Goal: Browse casually

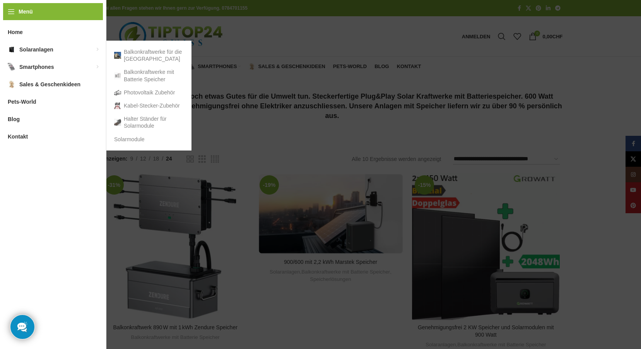
click at [29, 47] on span "Solaranlagen" at bounding box center [36, 50] width 34 height 14
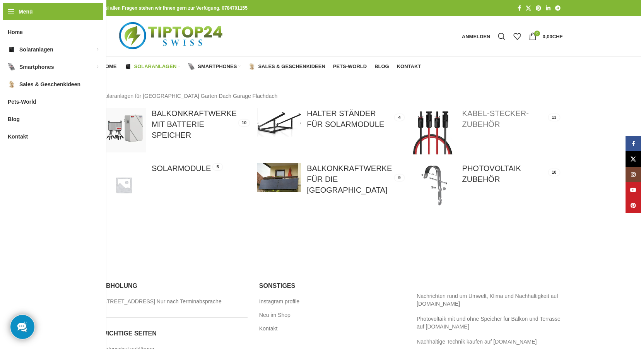
click at [486, 121] on link at bounding box center [485, 131] width 147 height 47
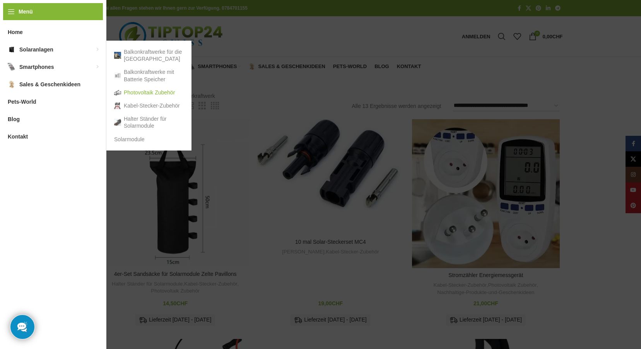
click at [142, 92] on link "Photovoltaik Zubehör" at bounding box center [149, 92] width 70 height 13
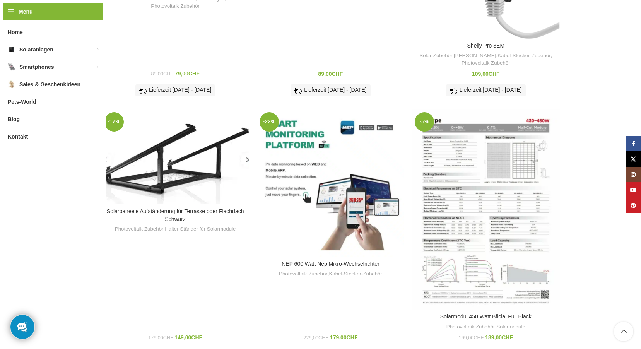
scroll to position [542, 0]
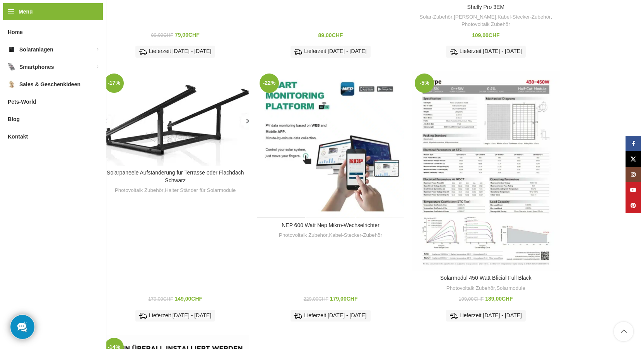
click at [301, 120] on div "NEP 600 Watt Nep Mikro-Wechselrichter" at bounding box center [281, 144] width 49 height 147
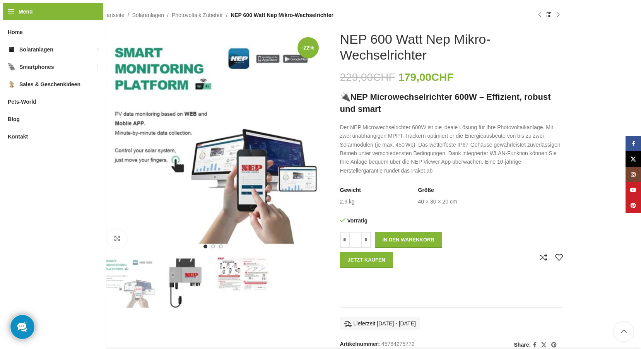
scroll to position [116, 0]
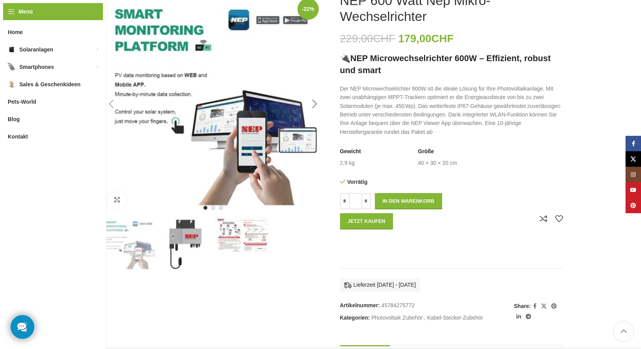
click at [315, 100] on div "Next slide" at bounding box center [314, 103] width 19 height 19
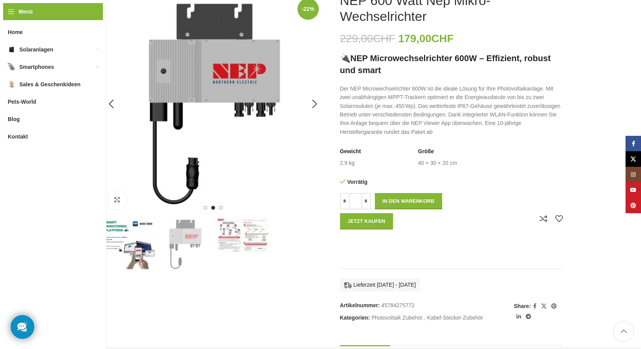
click at [257, 126] on img "2 / 3" at bounding box center [213, 104] width 223 height 223
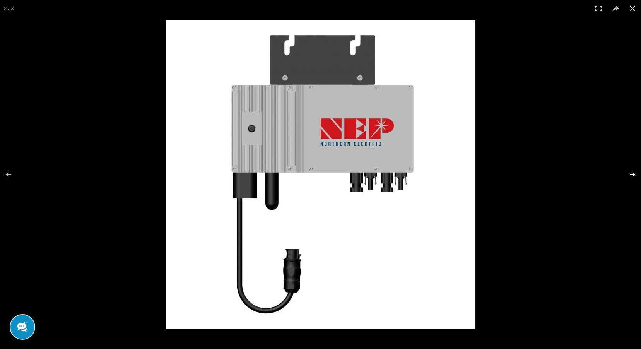
click at [632, 174] on button at bounding box center [627, 174] width 27 height 39
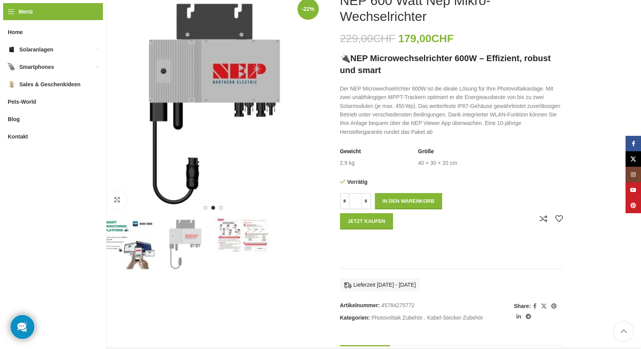
scroll to position [39, 0]
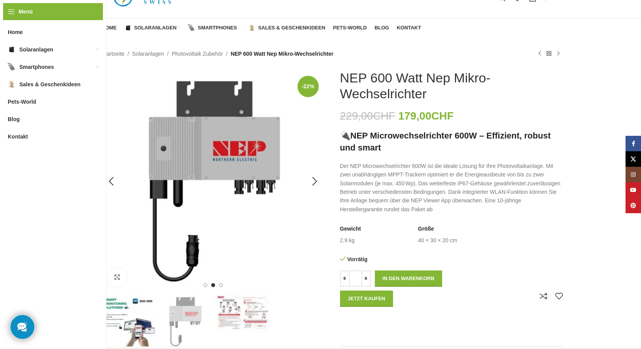
click at [296, 140] on img "2 / 3" at bounding box center [213, 181] width 223 height 223
click at [297, 182] on img "2 / 3" at bounding box center [213, 181] width 223 height 223
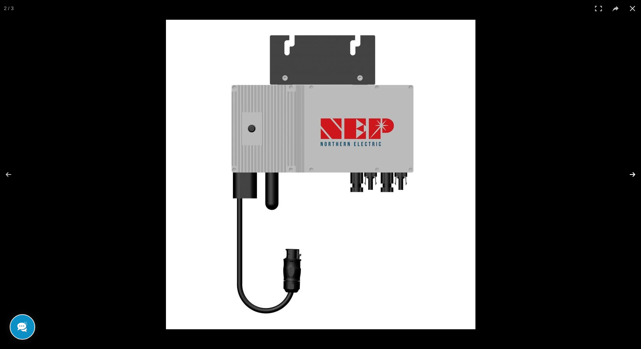
click at [634, 174] on button at bounding box center [627, 174] width 27 height 39
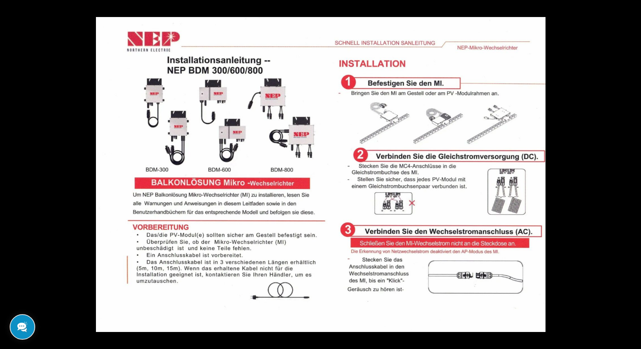
click at [634, 174] on button at bounding box center [627, 174] width 27 height 39
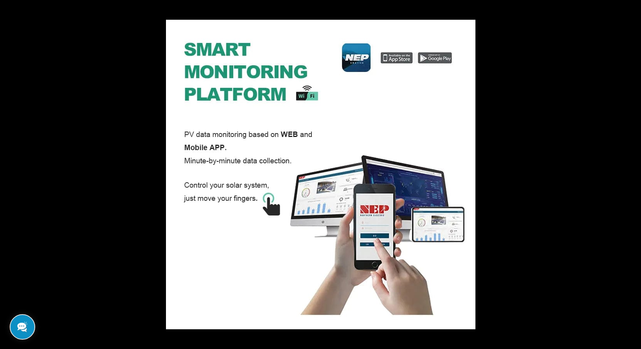
click at [634, 174] on button at bounding box center [627, 174] width 27 height 39
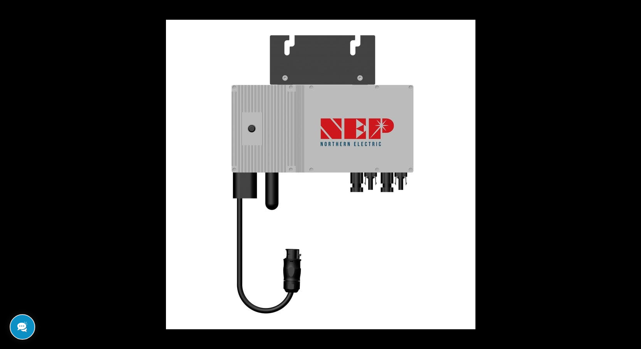
click at [634, 174] on button at bounding box center [627, 174] width 27 height 39
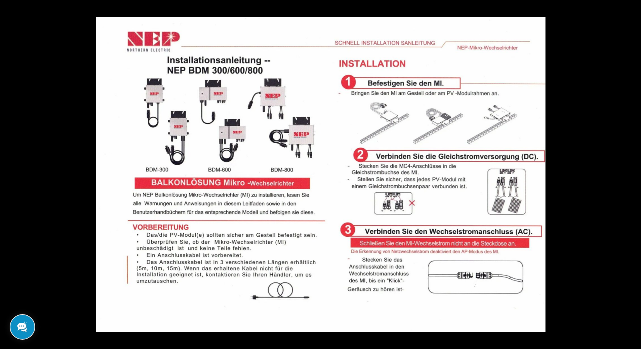
click at [634, 174] on button at bounding box center [627, 174] width 27 height 39
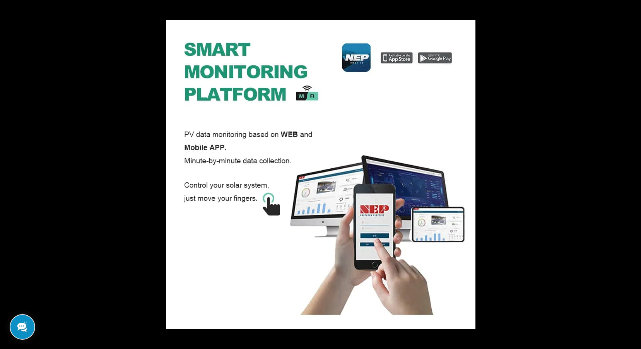
click at [634, 174] on button at bounding box center [627, 174] width 27 height 39
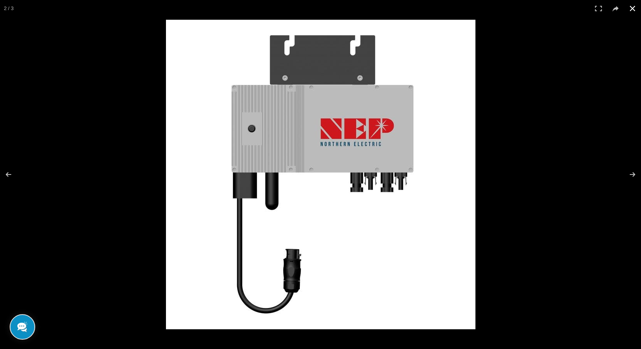
click at [582, 159] on div at bounding box center [481, 191] width 630 height 343
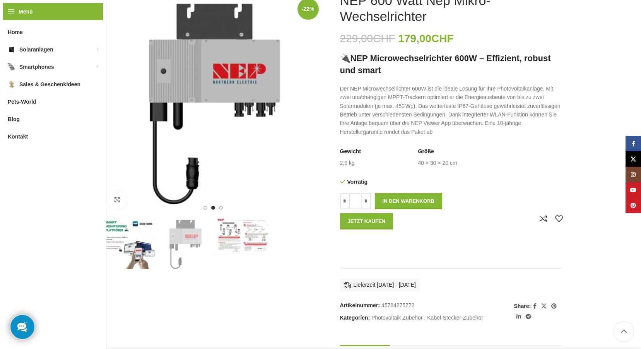
scroll to position [155, 0]
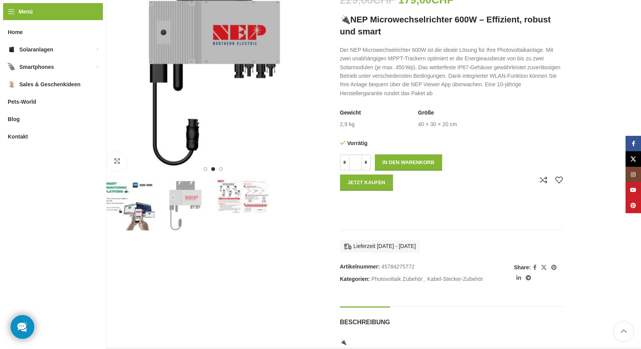
click at [140, 212] on img "1 / 3" at bounding box center [129, 205] width 55 height 55
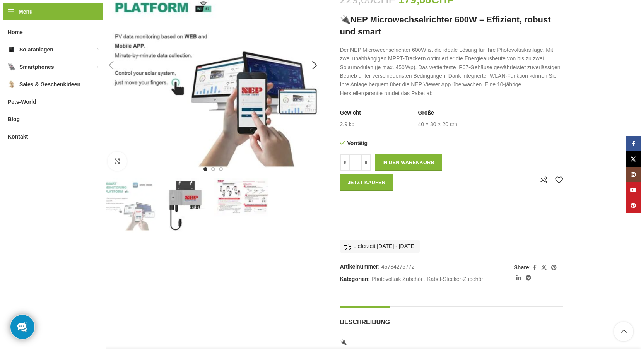
click at [216, 88] on img "1 / 3" at bounding box center [213, 65] width 223 height 223
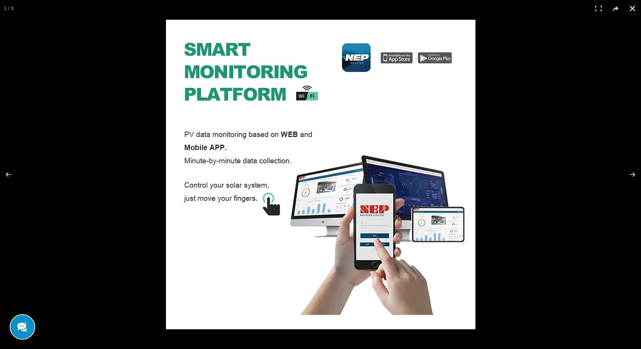
click at [99, 135] on div at bounding box center [320, 174] width 641 height 349
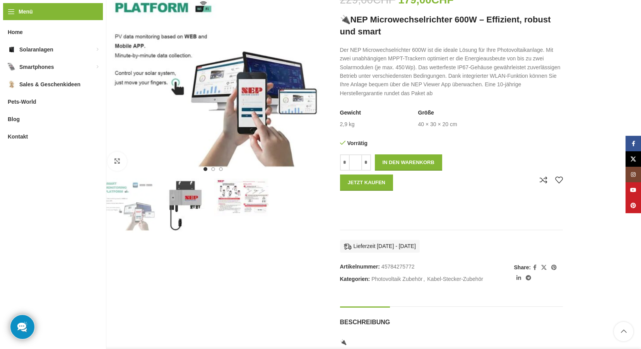
scroll to position [0, 0]
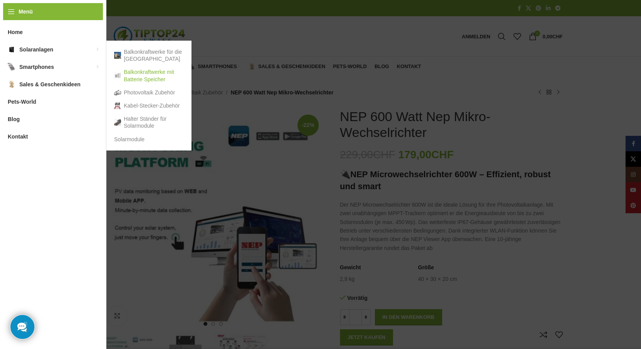
click at [155, 76] on link "Balkonkraftwerke mit Batterie Speicher" at bounding box center [149, 75] width 70 height 20
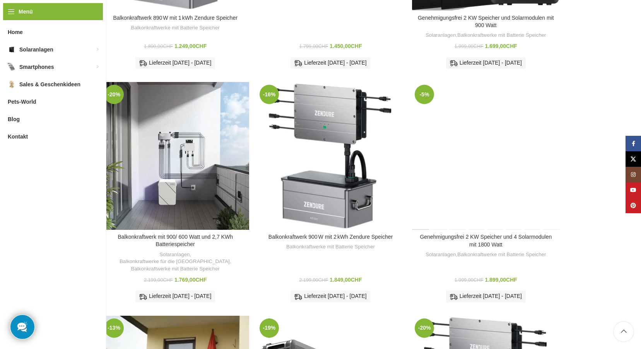
scroll to position [271, 0]
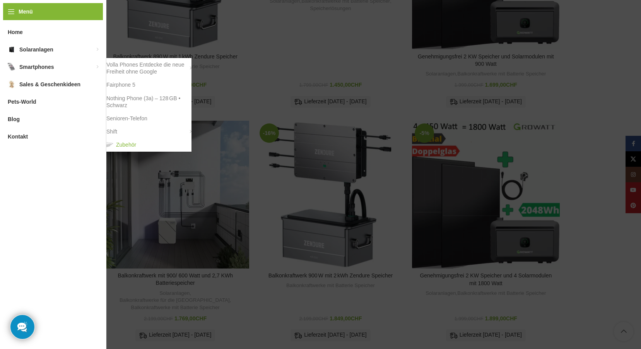
click at [131, 144] on link "Zubehör" at bounding box center [148, 144] width 85 height 13
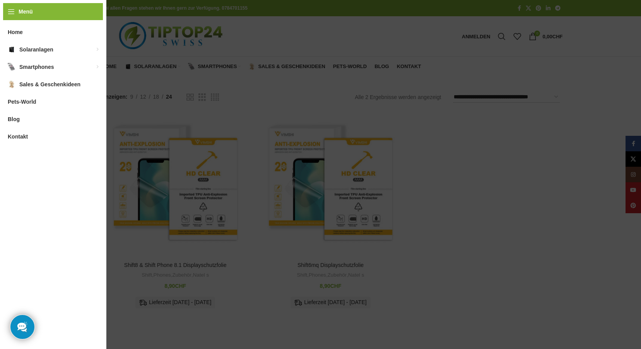
click at [47, 83] on span "Sales & Geschenkideen" at bounding box center [49, 84] width 61 height 14
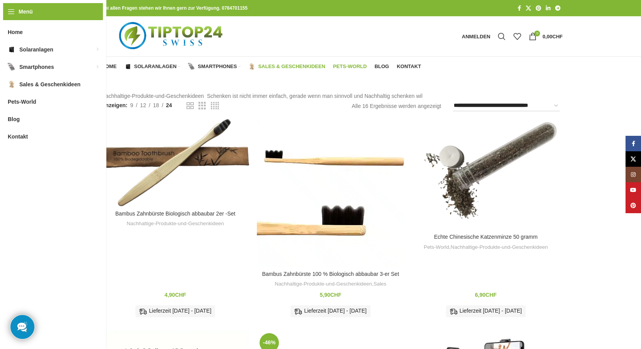
click at [359, 67] on span "Pets-World" at bounding box center [350, 66] width 34 height 6
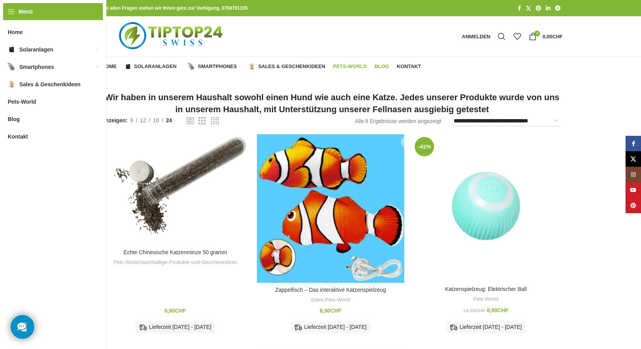
click at [382, 64] on span "Blog" at bounding box center [382, 66] width 15 height 6
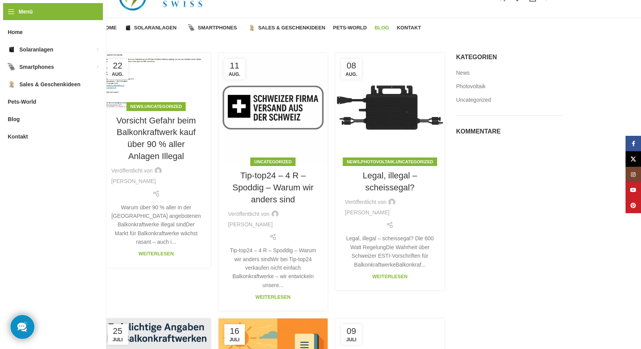
scroll to position [77, 0]
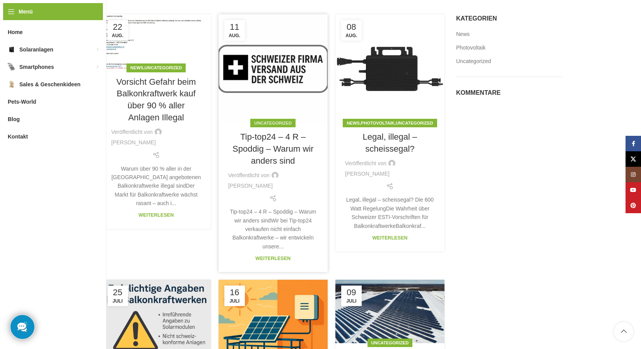
click at [269, 123] on link "Uncategorized" at bounding box center [273, 123] width 38 height 5
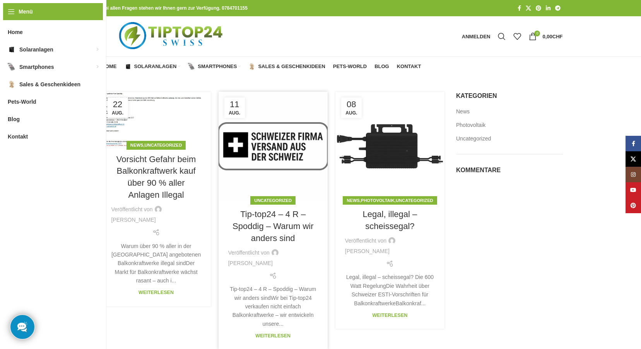
click at [275, 142] on link at bounding box center [273, 146] width 109 height 109
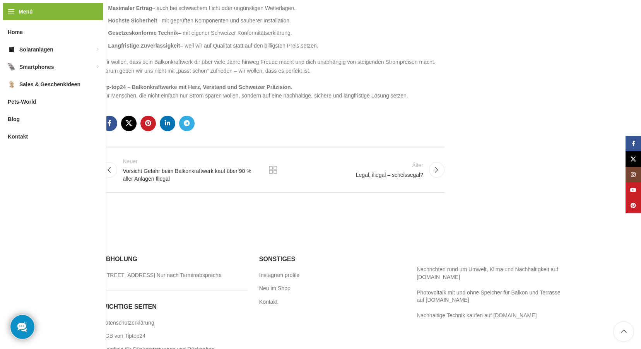
scroll to position [699, 0]
